Goal: Navigation & Orientation: Find specific page/section

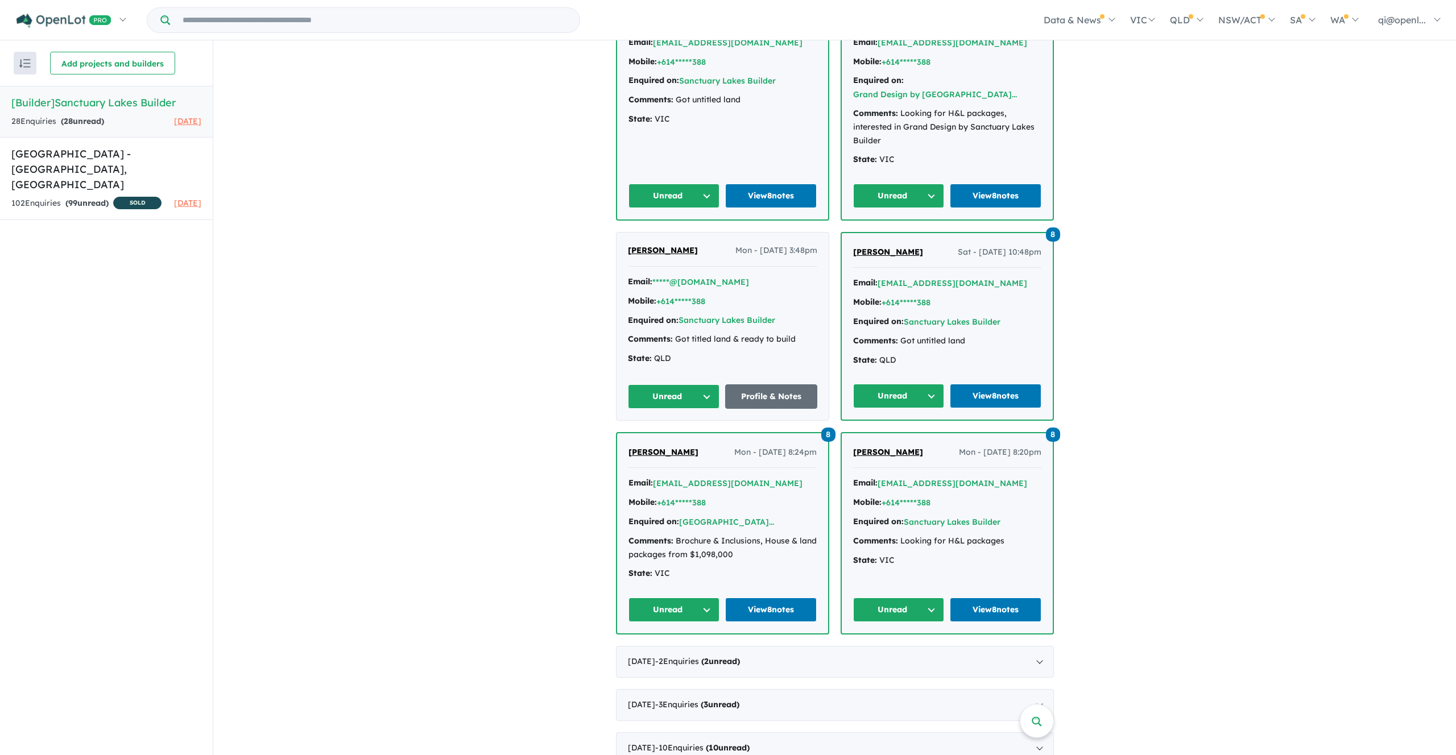
scroll to position [449, 0]
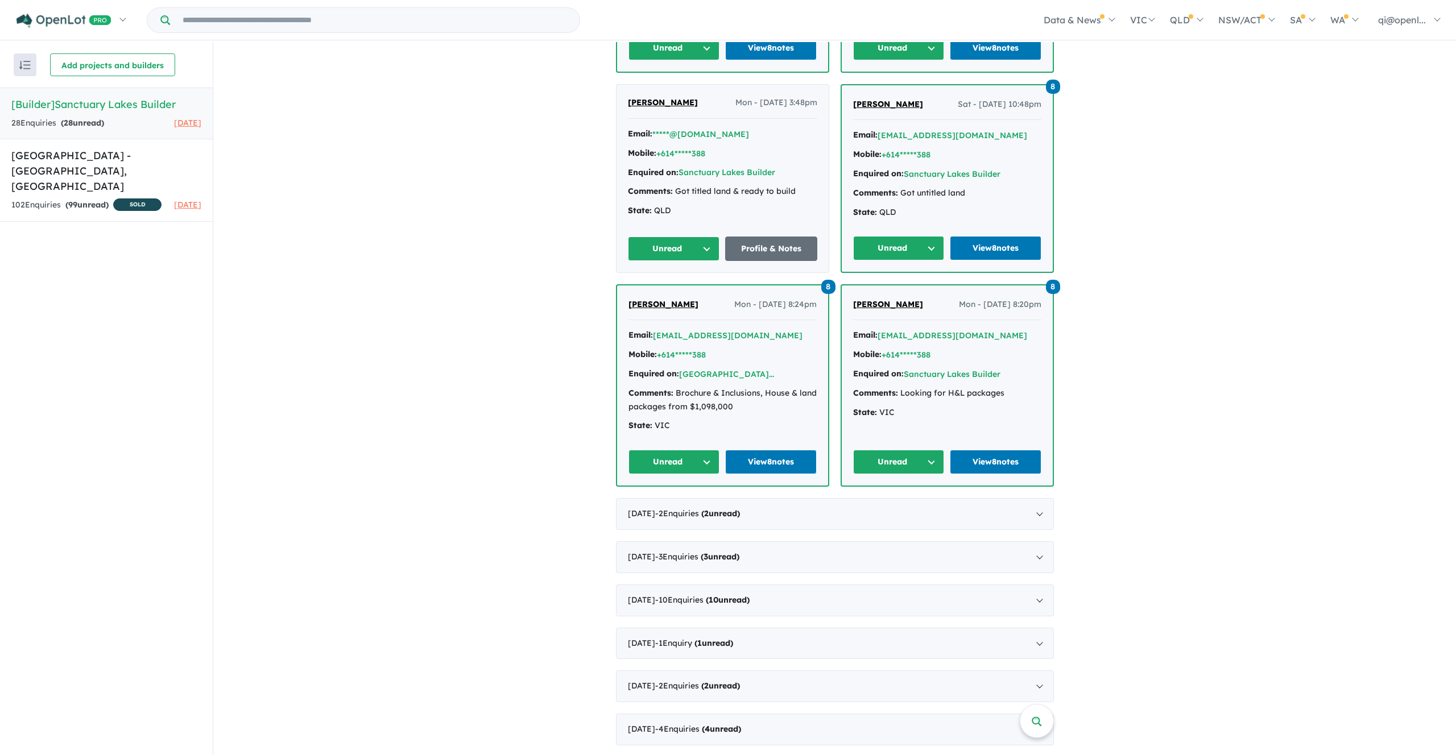
scroll to position [2, 0]
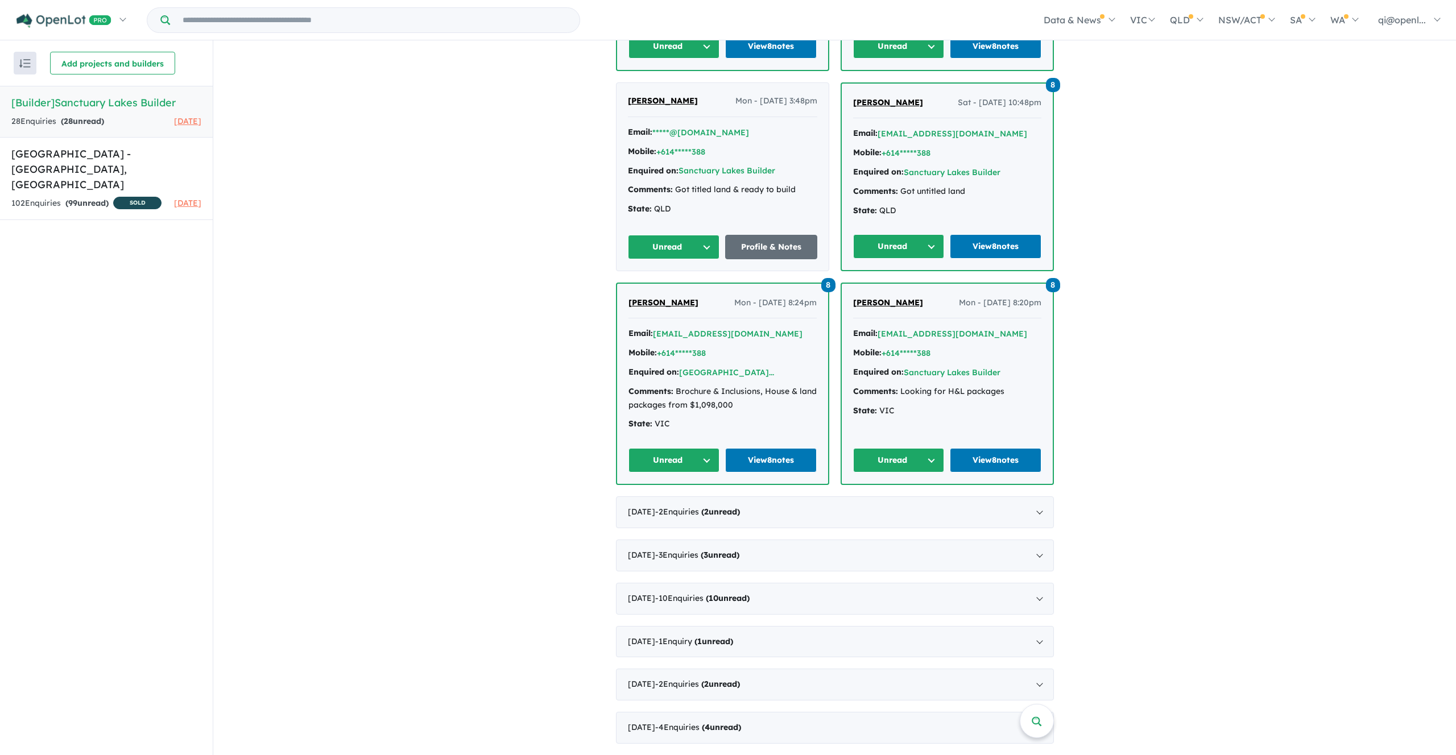
click at [772, 390] on div "Comments: Brochure & Inclusions, House & land packages from $1,098,000" at bounding box center [722, 398] width 188 height 27
click at [761, 465] on link "View 8 notes" at bounding box center [771, 460] width 92 height 24
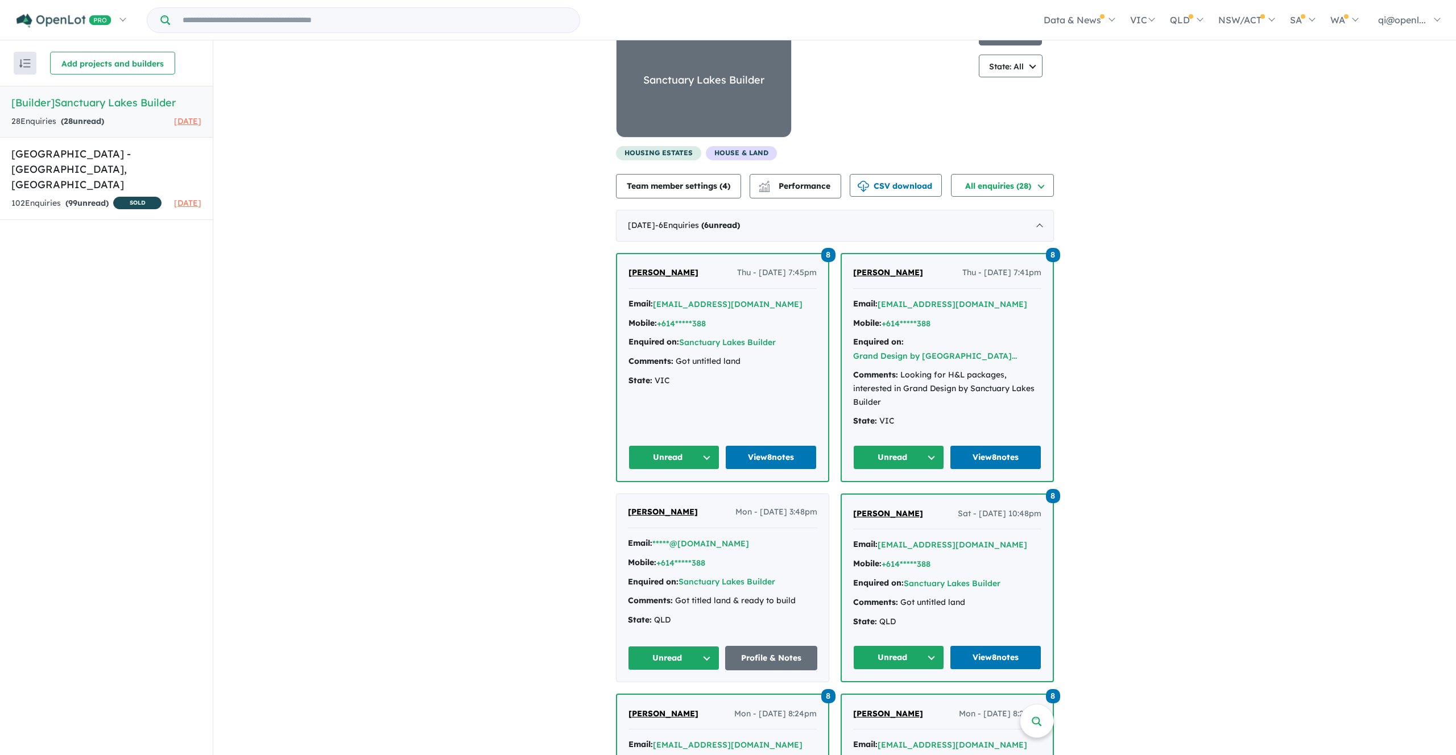
scroll to position [0, 0]
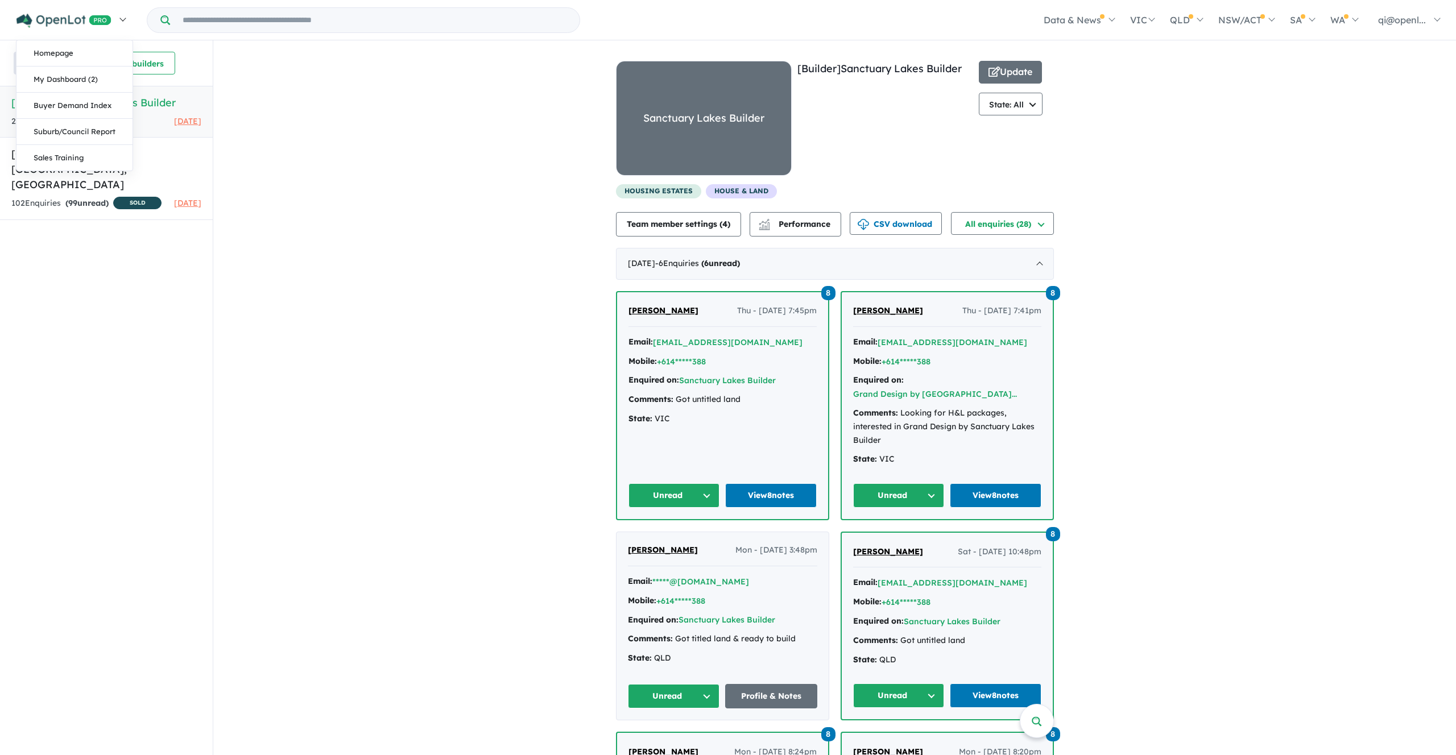
click at [111, 24] on img at bounding box center [63, 21] width 95 height 14
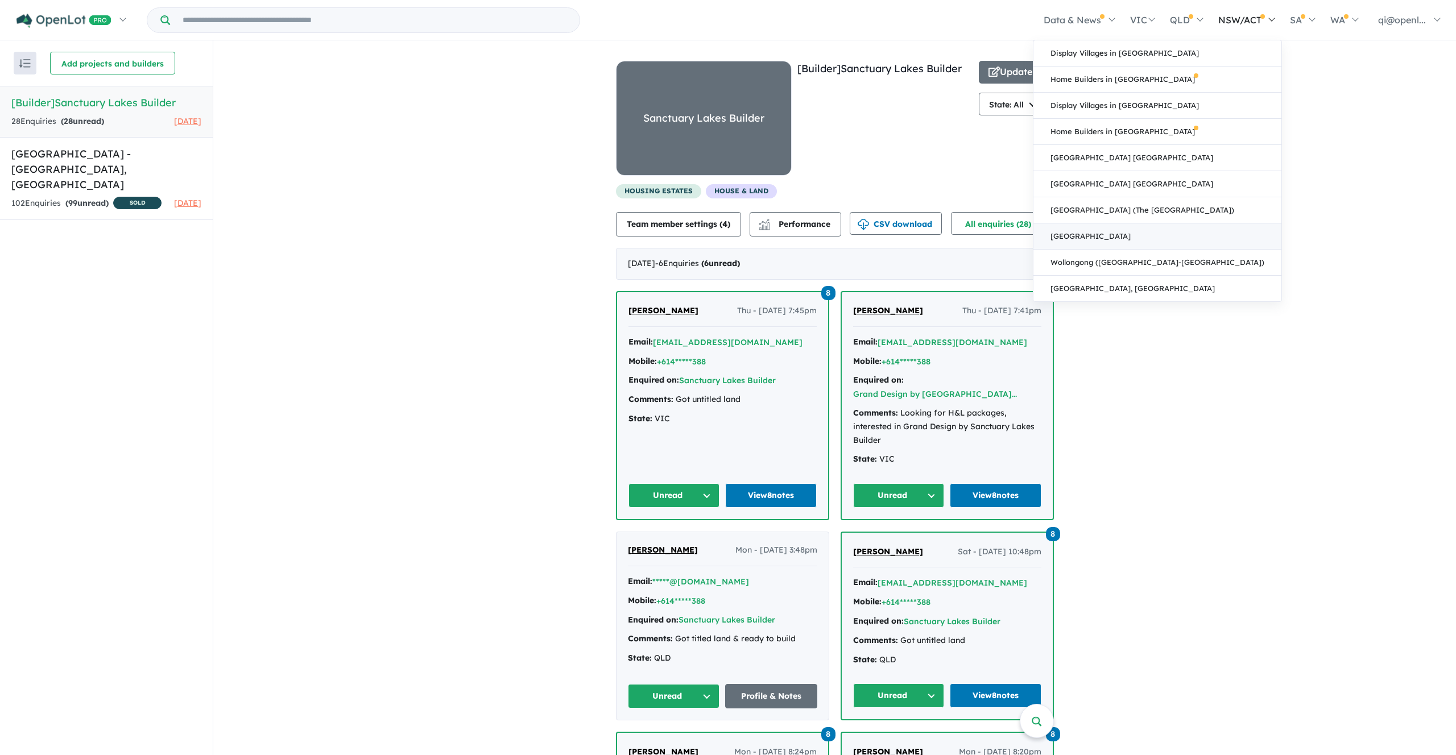
click at [1215, 238] on link "[GEOGRAPHIC_DATA]" at bounding box center [1157, 236] width 248 height 26
click at [1212, 155] on link "[GEOGRAPHIC_DATA] [GEOGRAPHIC_DATA]" at bounding box center [1157, 158] width 248 height 26
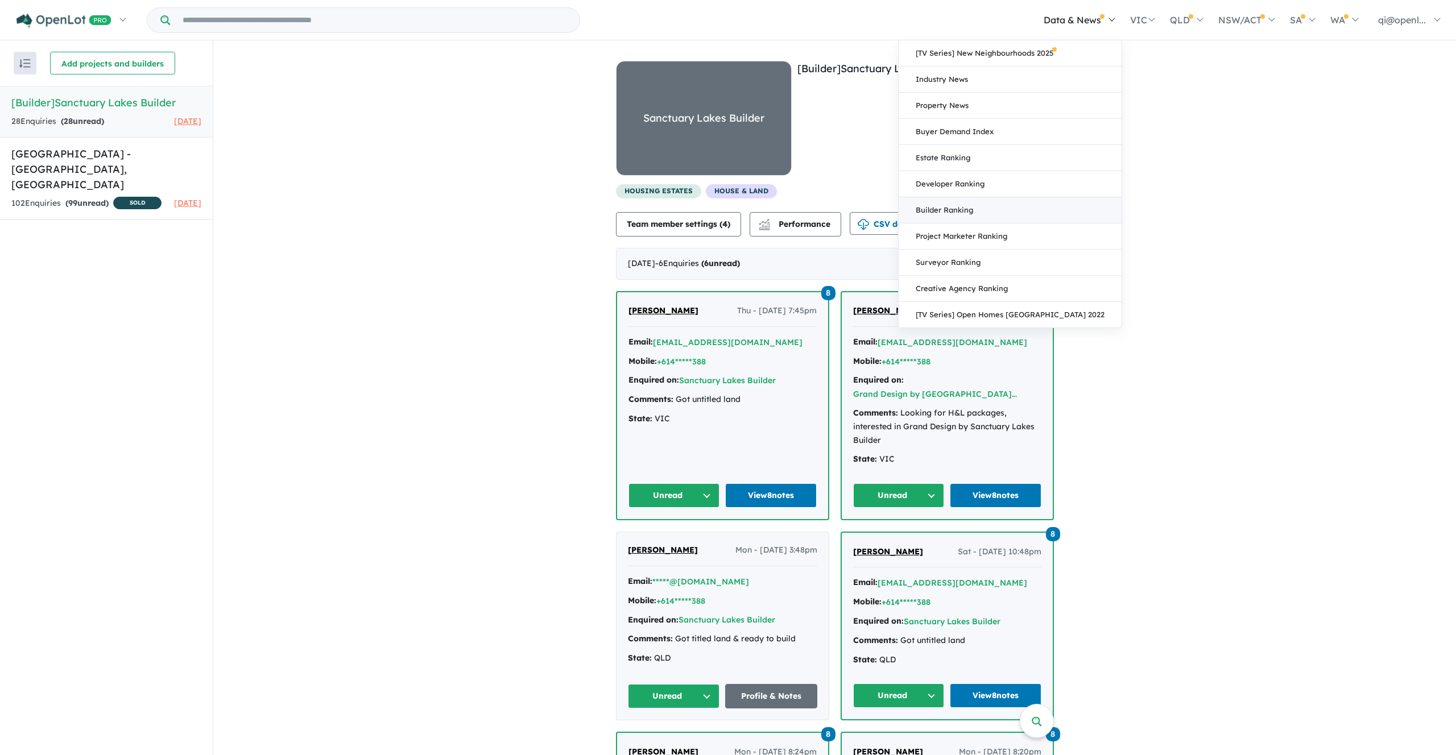
click at [1052, 212] on link "Builder Ranking" at bounding box center [1009, 210] width 223 height 26
click at [1048, 158] on link "Estate Ranking" at bounding box center [1009, 158] width 223 height 26
